Goal: Use online tool/utility: Utilize a website feature to perform a specific function

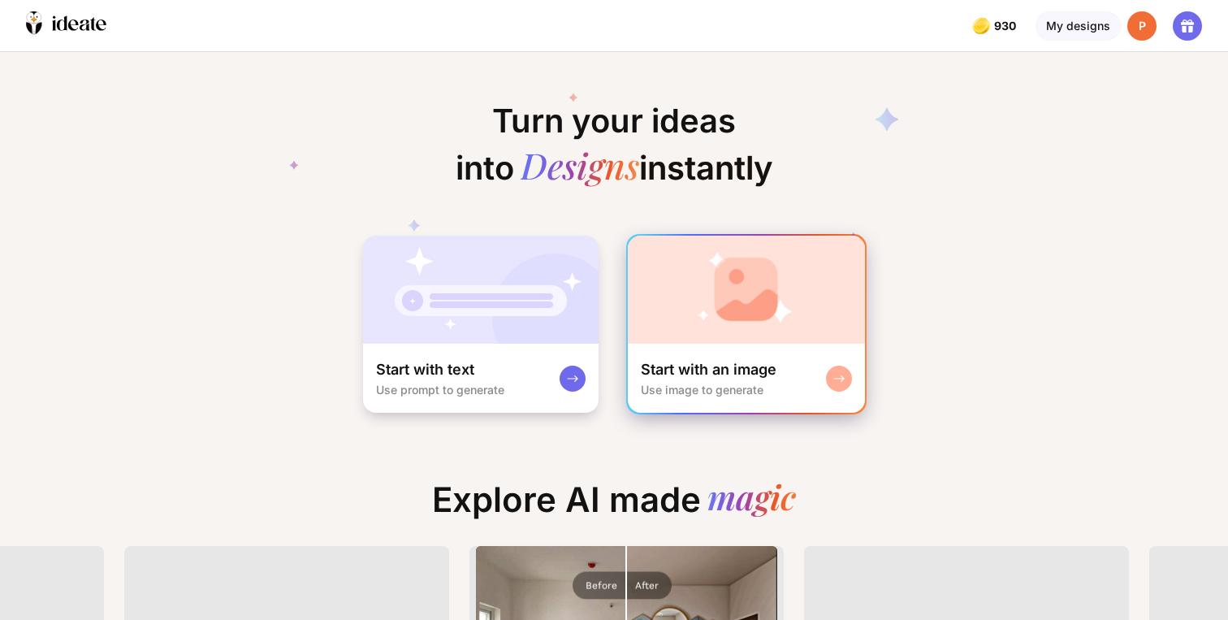
click at [724, 330] on img at bounding box center [746, 289] width 237 height 108
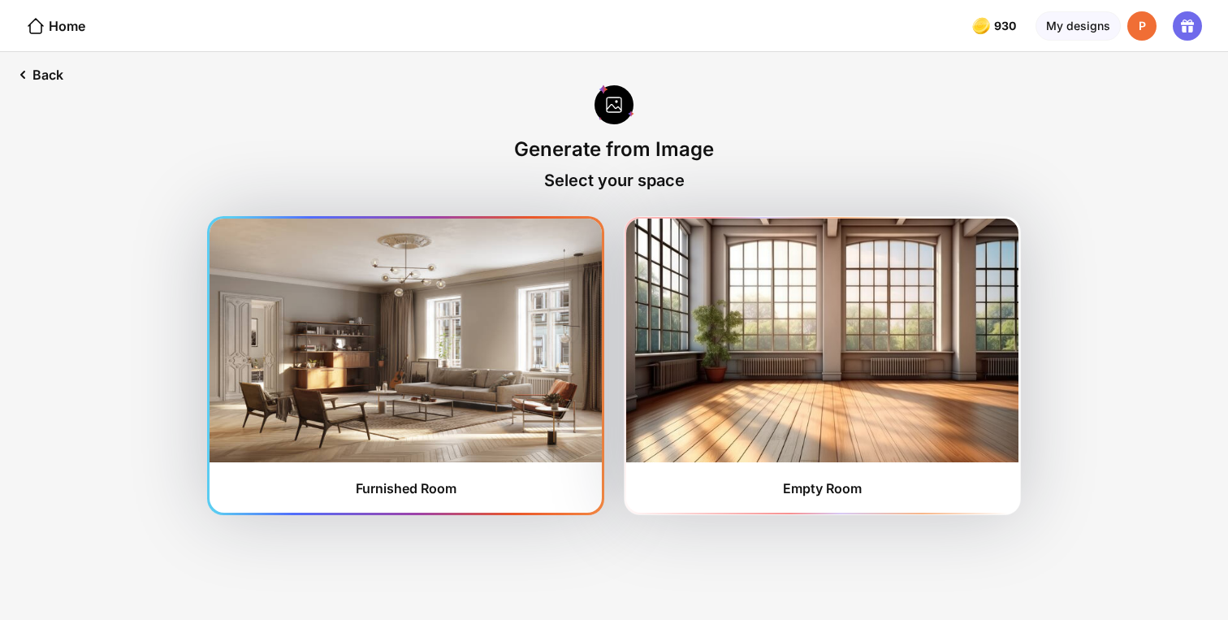
click at [477, 329] on img at bounding box center [405, 340] width 392 height 244
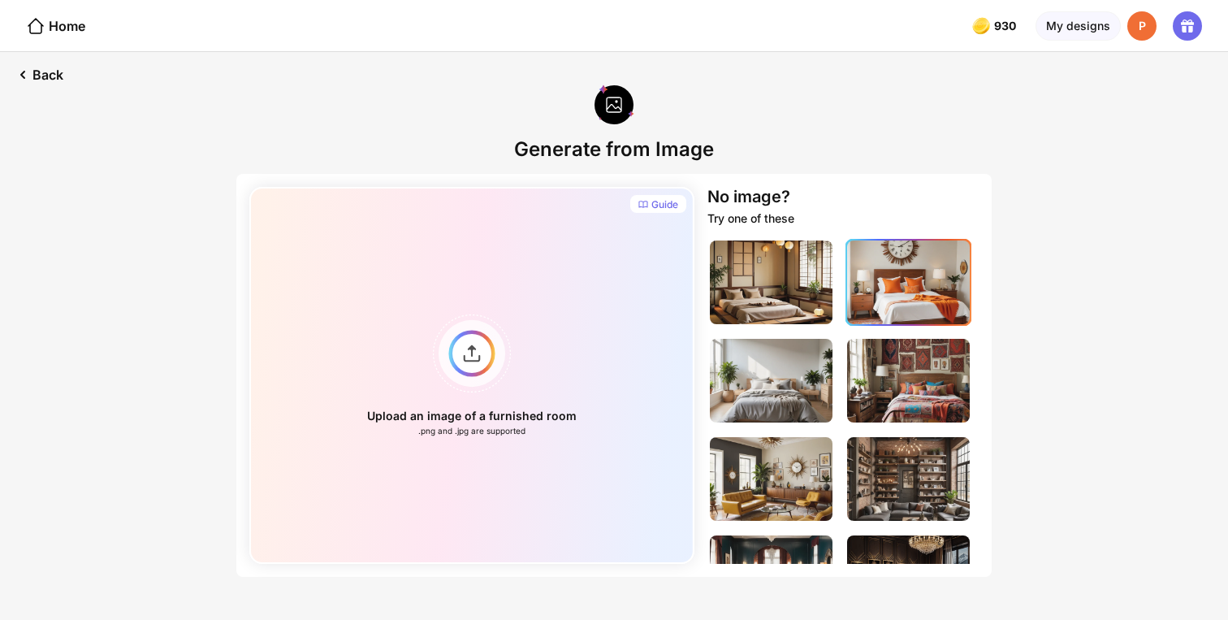
click at [875, 301] on img at bounding box center [908, 282] width 123 height 84
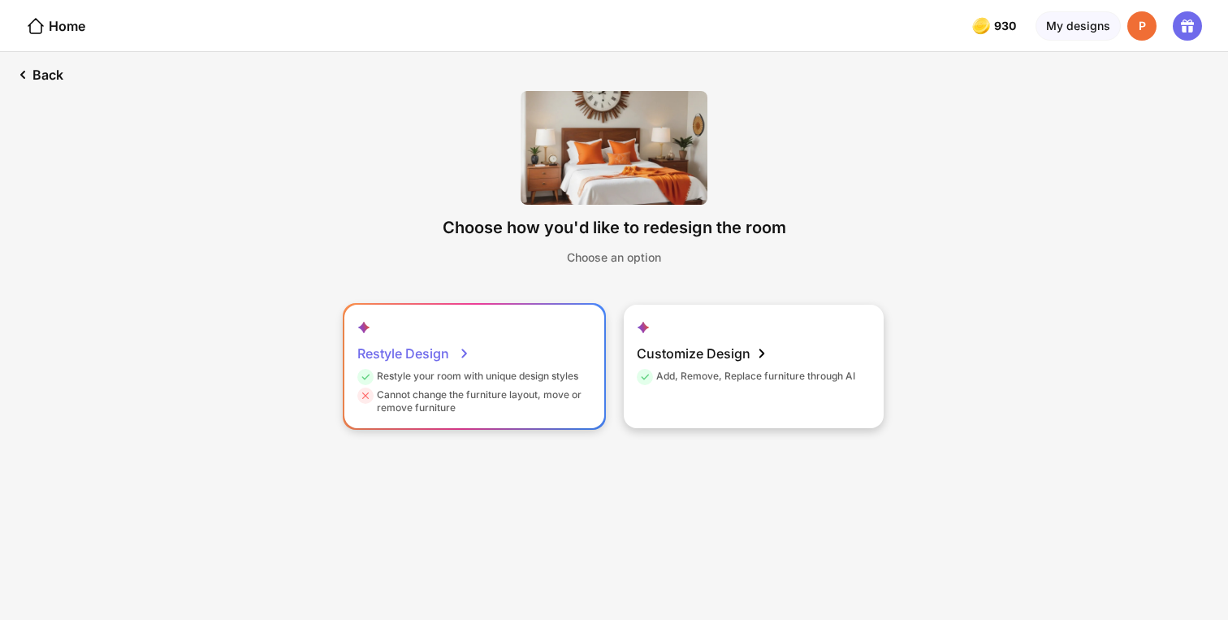
click at [515, 351] on div "Restyle Design Restyle your room with unique design styles Cannot change the fu…" at bounding box center [474, 366] width 260 height 123
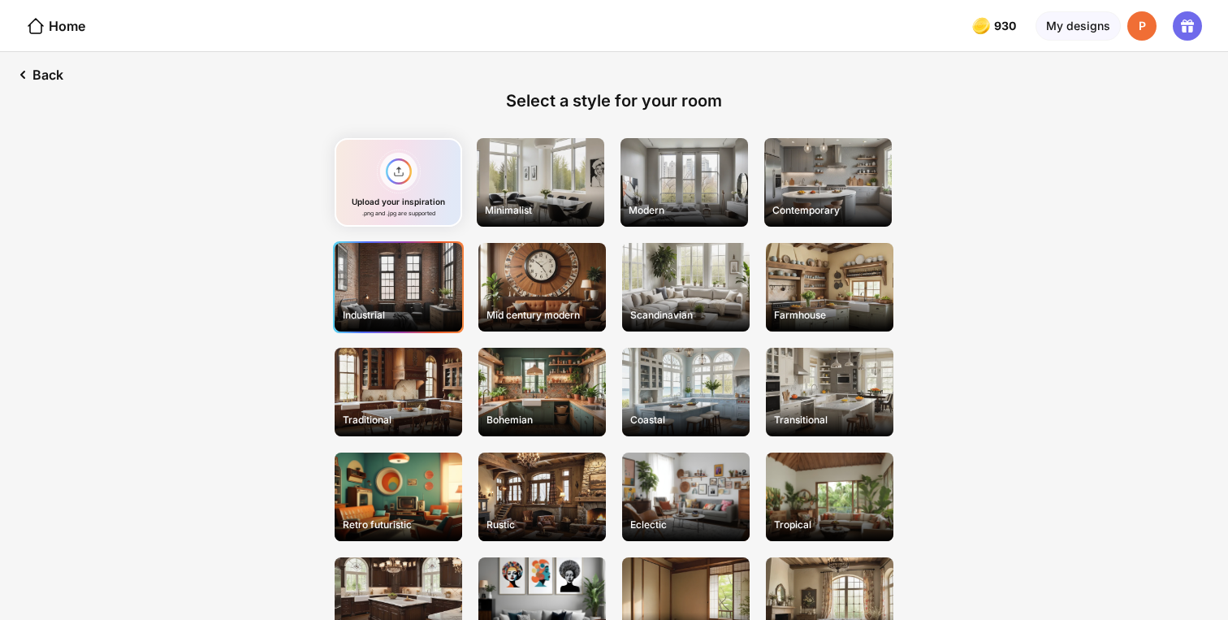
click at [391, 299] on div "Industrial" at bounding box center [398, 287] width 127 height 89
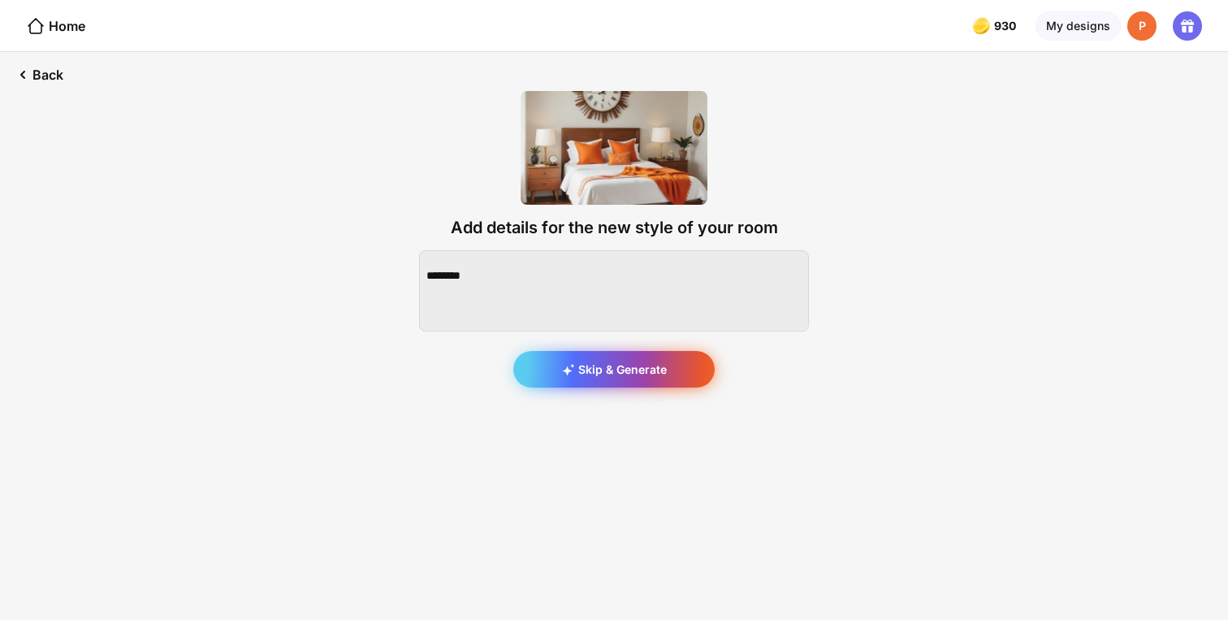
click at [582, 364] on div "Skip & Generate" at bounding box center [613, 369] width 201 height 37
